Goal: Information Seeking & Learning: Learn about a topic

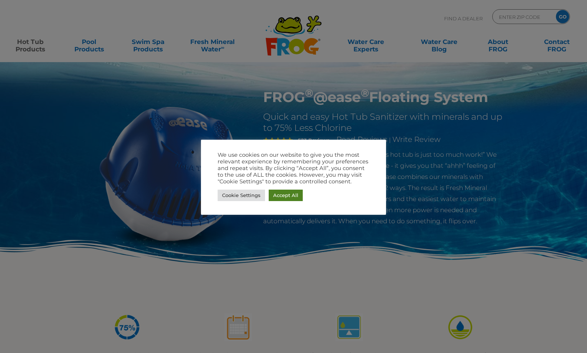
click at [286, 194] on link "Accept All" at bounding box center [286, 195] width 34 height 11
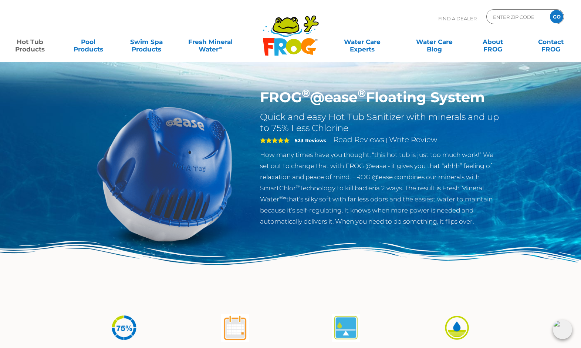
click at [32, 44] on link "Hot Tub Products" at bounding box center [29, 41] width 45 height 15
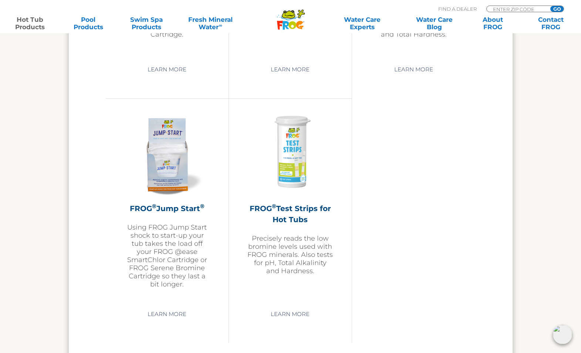
scroll to position [1775, 0]
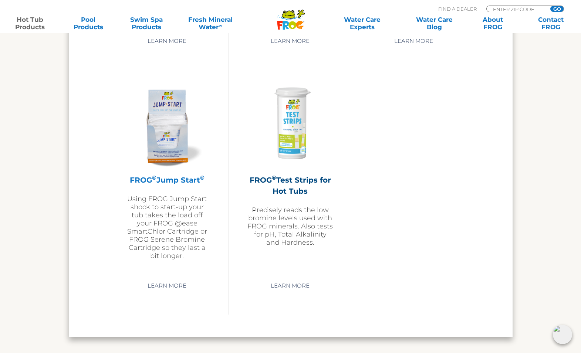
click at [177, 149] on img at bounding box center [167, 124] width 86 height 86
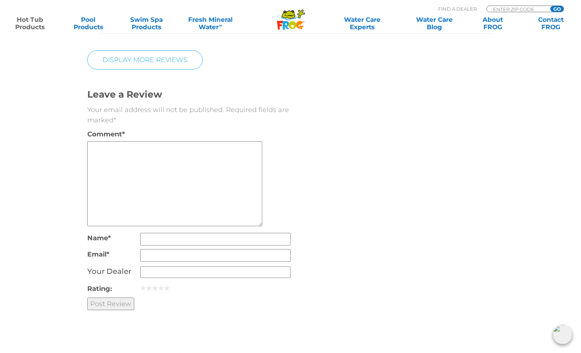
scroll to position [1664, 0]
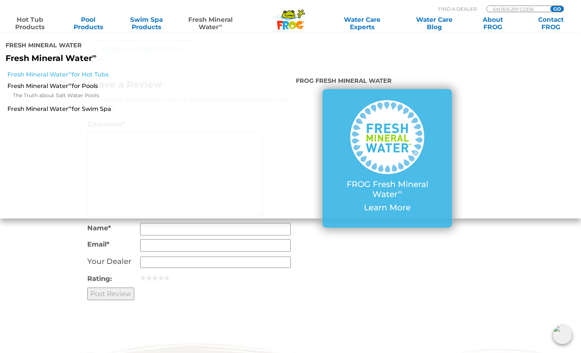
click at [88, 71] on link "Fresh Mineral Water ∞ for Hot Tubs" at bounding box center [100, 75] width 186 height 8
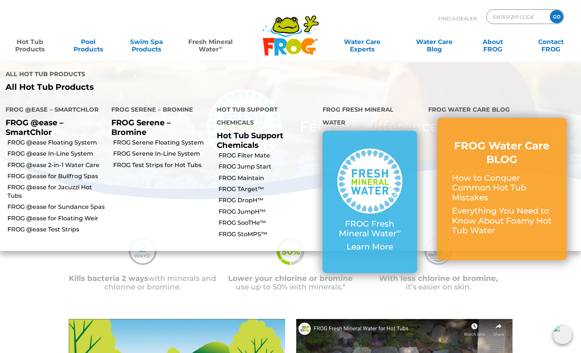
click at [38, 47] on link "Hot Tub Products" at bounding box center [29, 41] width 45 height 15
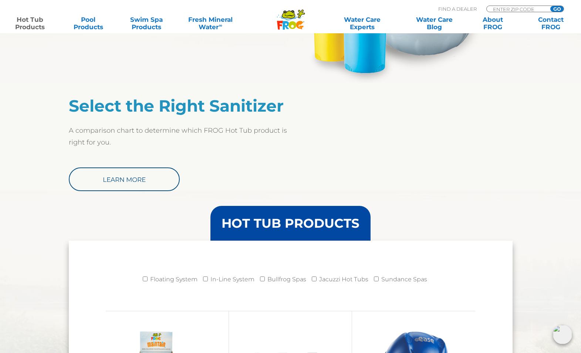
scroll to position [740, 0]
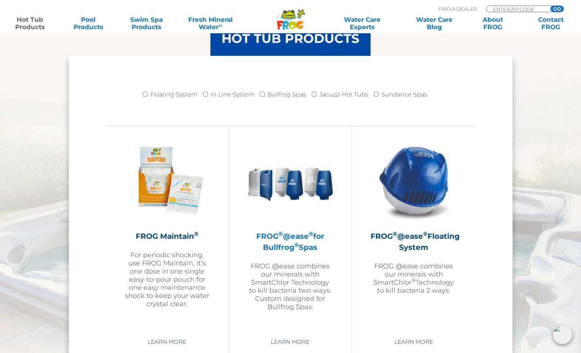
click at [274, 237] on h2 "FROG ® @ease ® for Bullfrog ® Spas" at bounding box center [290, 242] width 86 height 22
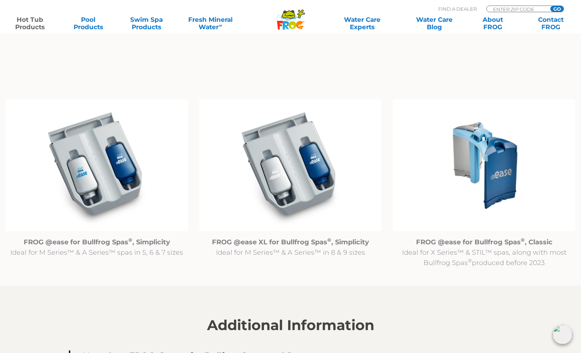
scroll to position [703, 0]
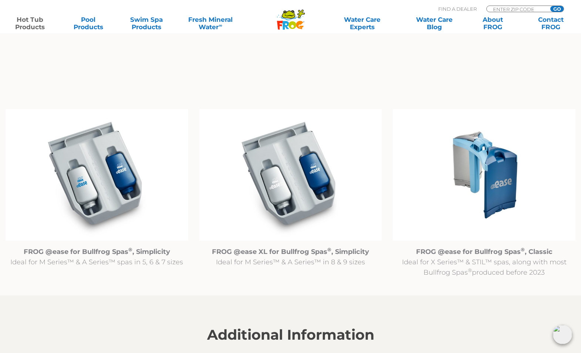
click at [302, 169] on img at bounding box center [290, 175] width 183 height 132
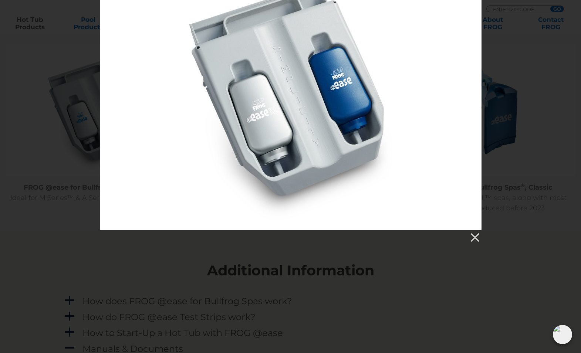
scroll to position [777, 0]
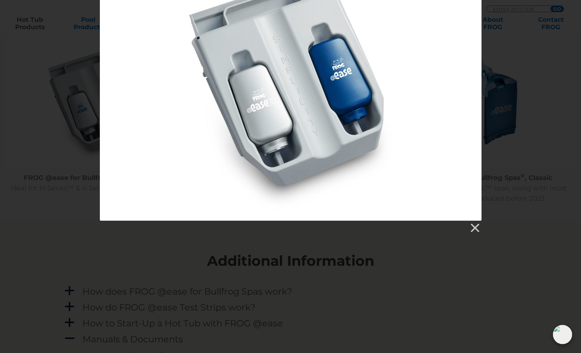
click at [513, 164] on div at bounding box center [290, 89] width 581 height 289
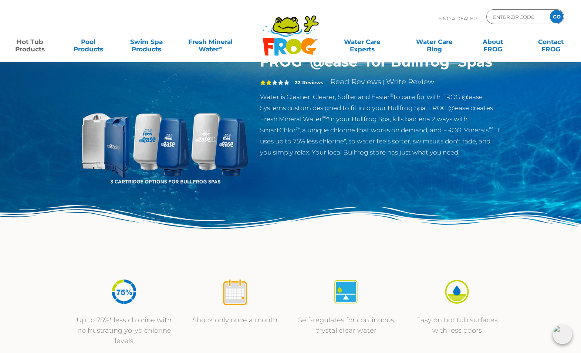
scroll to position [0, 0]
